Goal: Task Accomplishment & Management: Complete application form

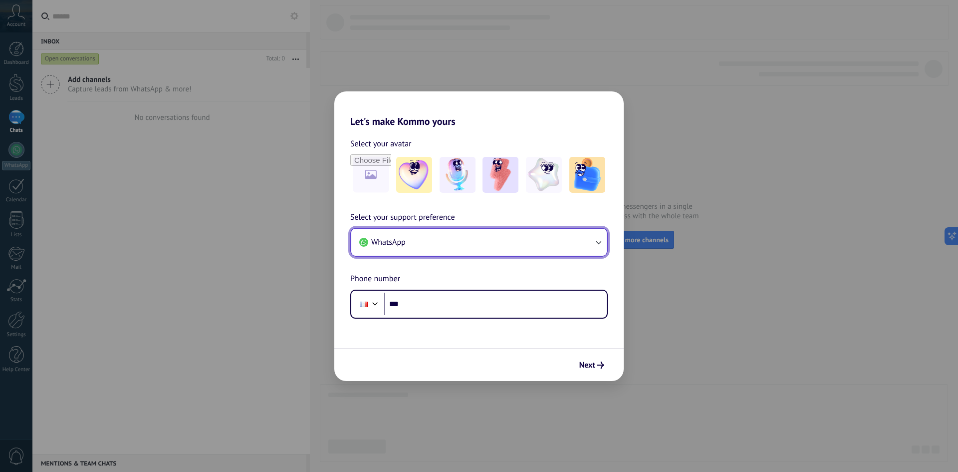
click at [488, 243] on button "WhatsApp" at bounding box center [479, 242] width 256 height 27
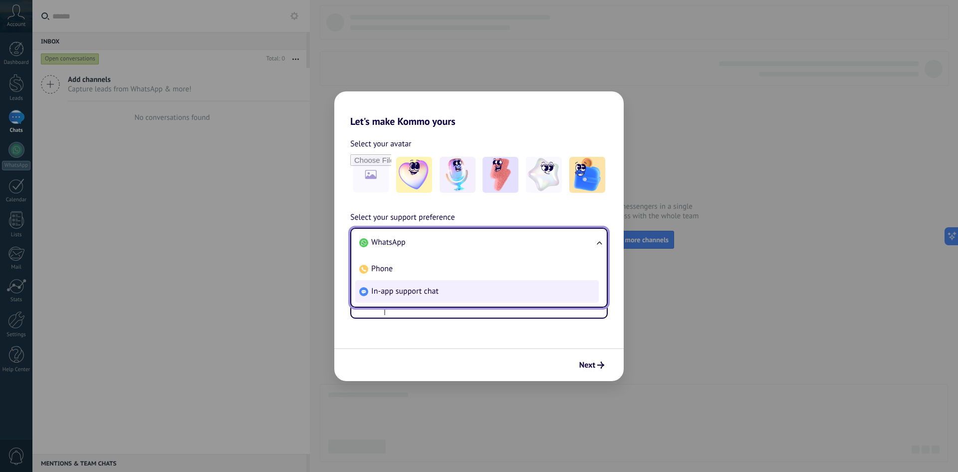
click at [420, 291] on span "In-app support chat" at bounding box center [404, 291] width 67 height 10
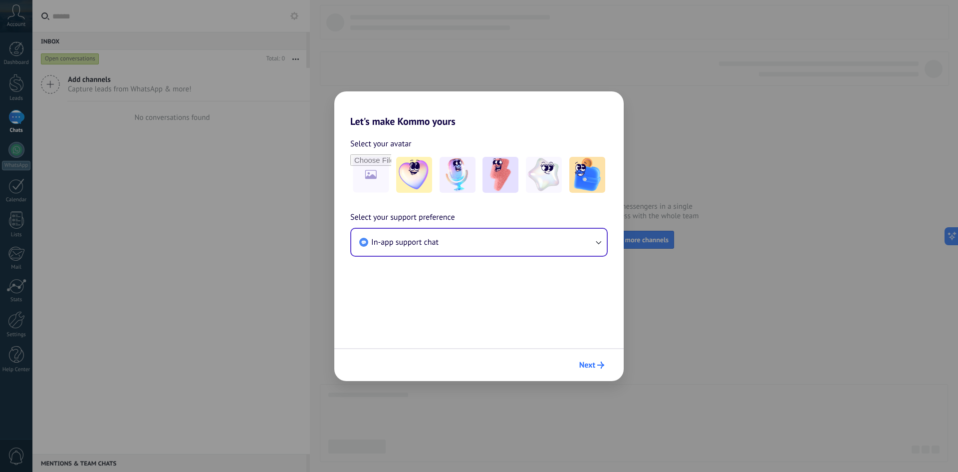
click at [598, 367] on icon "submit" at bounding box center [600, 364] width 7 height 7
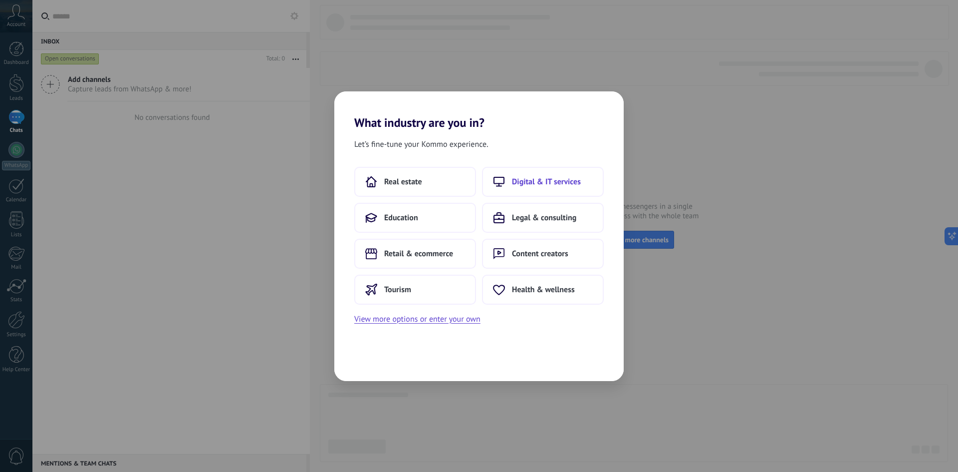
click at [548, 177] on span "Digital & IT services" at bounding box center [546, 182] width 69 height 10
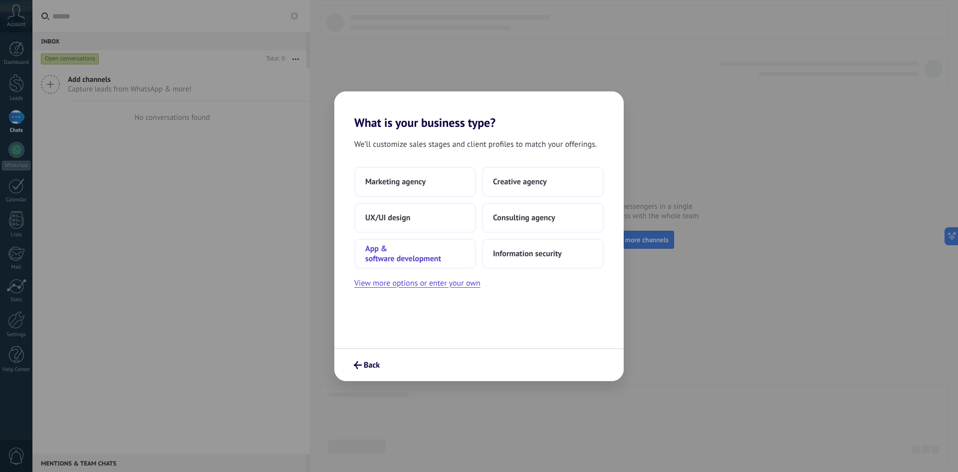
click at [407, 255] on span "App & software development" at bounding box center [415, 254] width 100 height 20
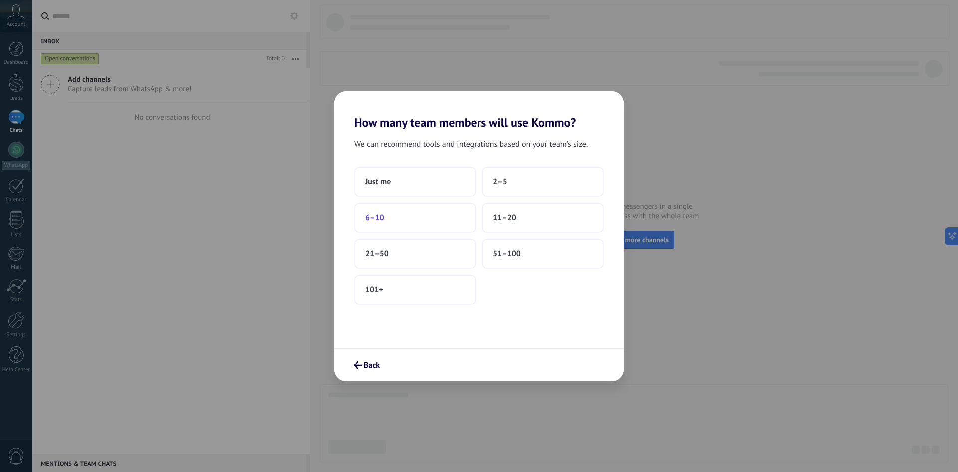
click at [390, 214] on button "6–10" at bounding box center [415, 218] width 122 height 30
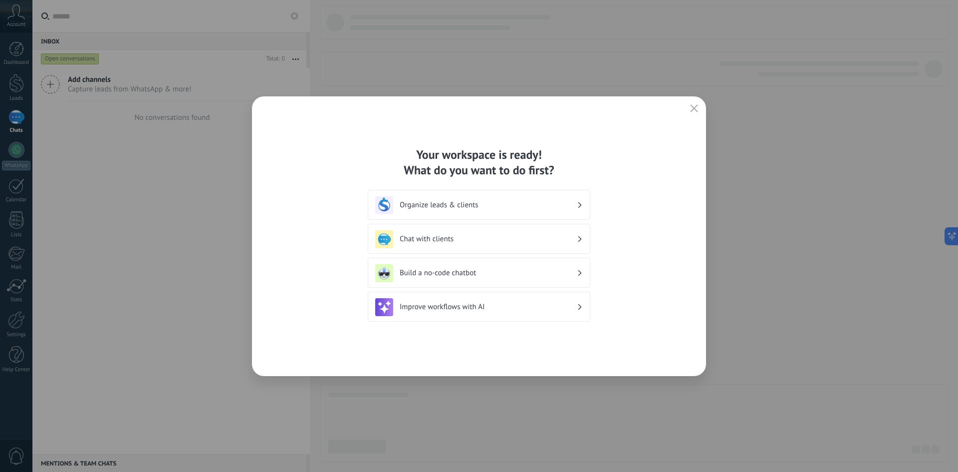
click at [536, 207] on h3 "Organize leads & clients" at bounding box center [488, 204] width 177 height 9
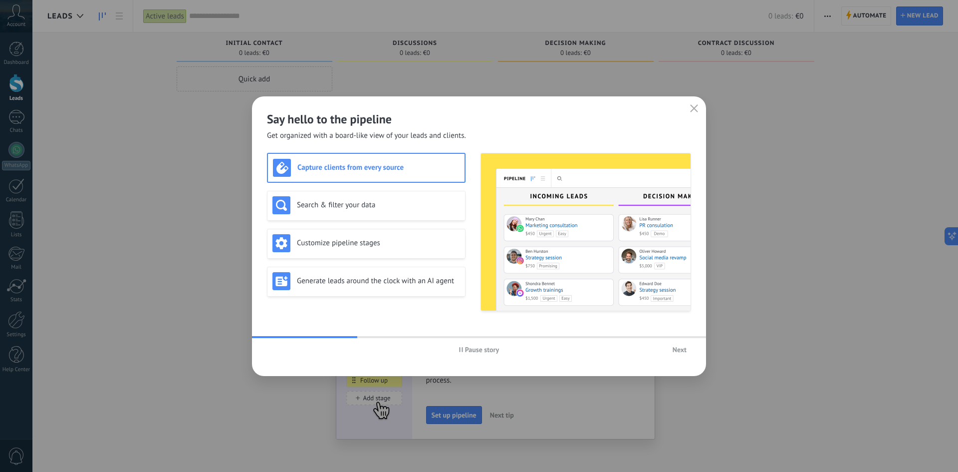
click at [674, 351] on span "Next" at bounding box center [680, 349] width 14 height 7
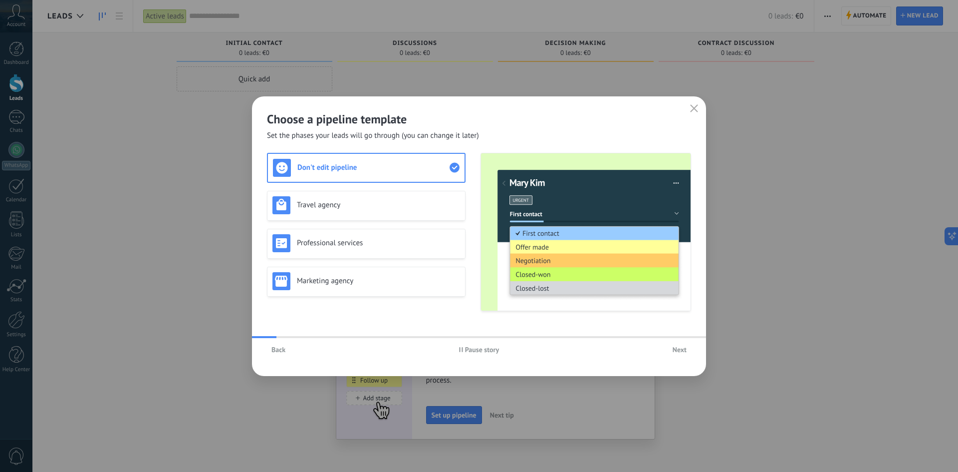
click at [695, 109] on use "button" at bounding box center [694, 107] width 7 height 7
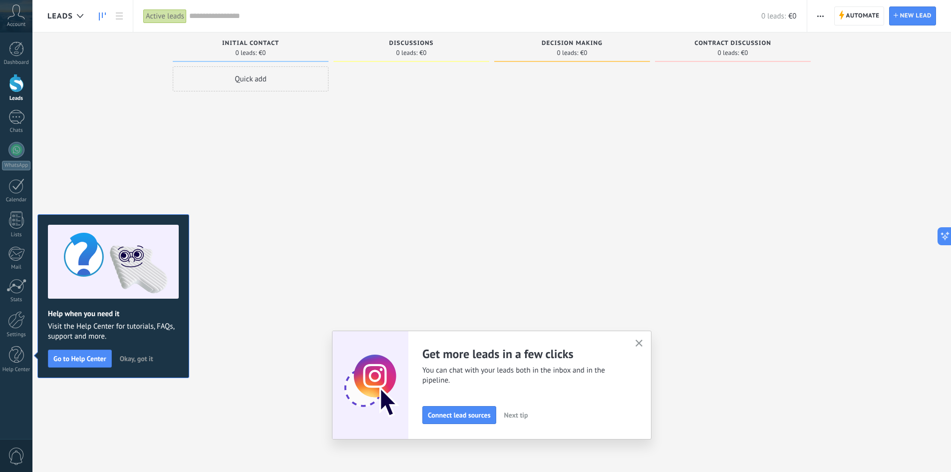
click at [642, 343] on use "button" at bounding box center [638, 342] width 7 height 7
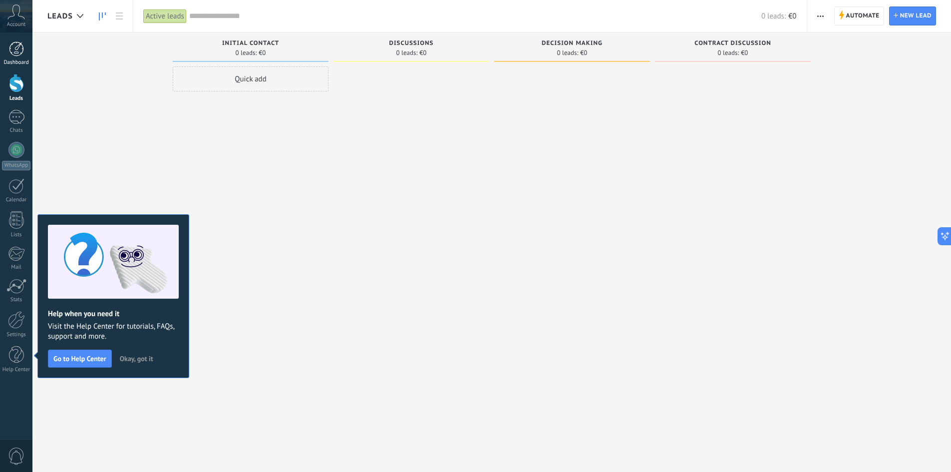
click at [9, 50] on div at bounding box center [16, 48] width 15 height 15
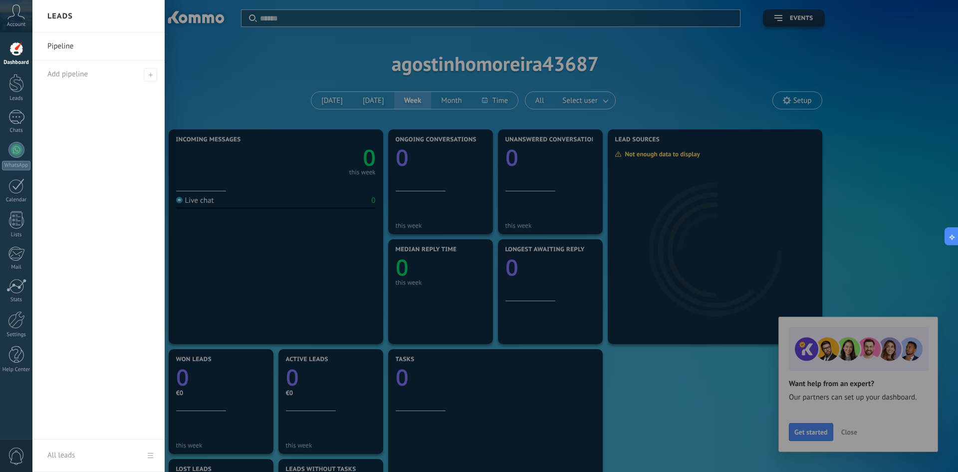
click at [867, 243] on div at bounding box center [511, 236] width 958 height 472
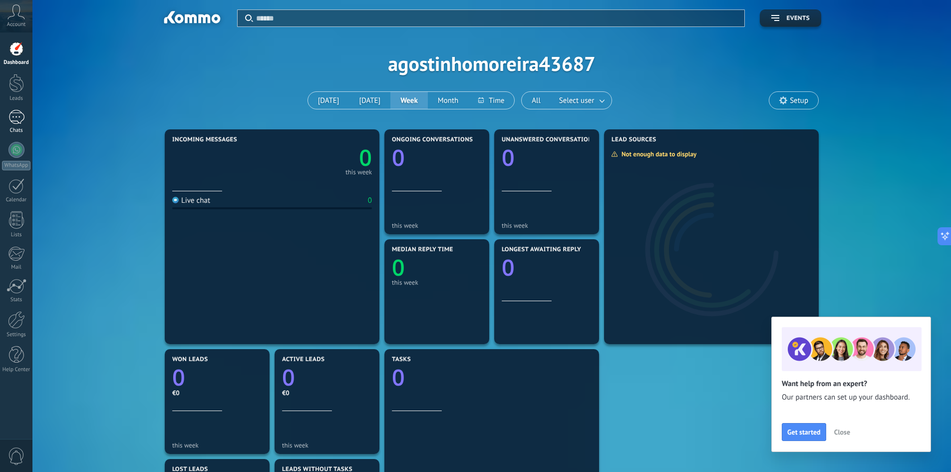
click at [17, 123] on div at bounding box center [16, 117] width 16 height 14
